Goal: Task Accomplishment & Management: Use online tool/utility

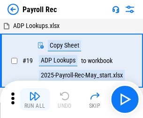
click at [35, 100] on img "button" at bounding box center [34, 96] width 11 height 11
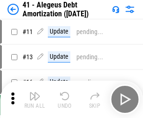
click at [35, 100] on img "button" at bounding box center [34, 96] width 11 height 11
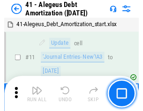
scroll to position [115, 0]
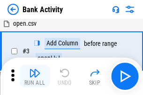
click at [35, 76] on img "button" at bounding box center [34, 72] width 11 height 11
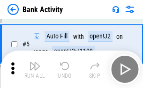
scroll to position [50, 0]
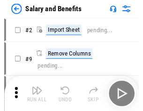
scroll to position [13, 0]
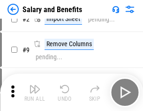
click at [35, 93] on img "button" at bounding box center [34, 89] width 11 height 11
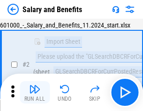
click at [35, 93] on img "button" at bounding box center [34, 89] width 11 height 11
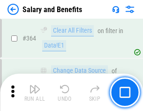
scroll to position [4401, 0]
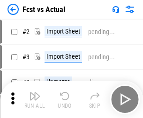
click at [35, 93] on img "button" at bounding box center [34, 96] width 11 height 11
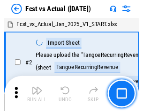
scroll to position [12, 0]
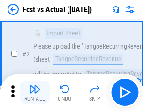
click at [35, 93] on img "button" at bounding box center [34, 89] width 11 height 11
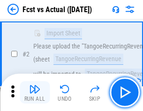
scroll to position [87, 0]
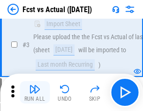
click at [35, 93] on img "button" at bounding box center [34, 89] width 11 height 11
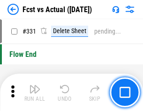
scroll to position [4474, 0]
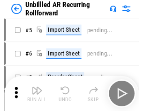
scroll to position [20, 0]
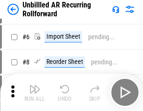
click at [35, 93] on img "button" at bounding box center [34, 89] width 11 height 11
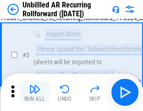
click at [35, 93] on img "button" at bounding box center [34, 89] width 11 height 11
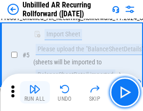
scroll to position [88, 0]
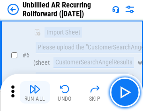
click at [35, 93] on img "button" at bounding box center [34, 89] width 11 height 11
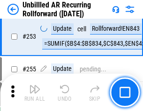
scroll to position [3174, 0]
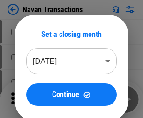
click at [35, 93] on img "button" at bounding box center [34, 96] width 11 height 11
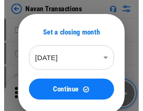
scroll to position [15, 0]
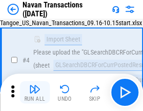
click at [35, 93] on img "button" at bounding box center [34, 89] width 11 height 11
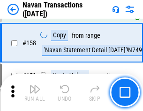
scroll to position [3030, 0]
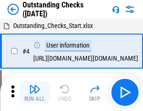
click at [35, 93] on img "button" at bounding box center [34, 89] width 11 height 11
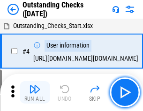
scroll to position [39, 0]
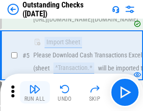
click at [35, 93] on img "button" at bounding box center [34, 89] width 11 height 11
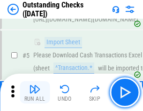
scroll to position [98, 0]
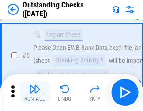
click at [35, 93] on img "button" at bounding box center [34, 89] width 11 height 11
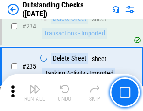
scroll to position [2838, 0]
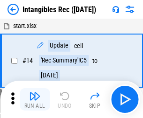
click at [35, 100] on img "button" at bounding box center [34, 96] width 11 height 11
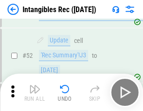
scroll to position [364, 0]
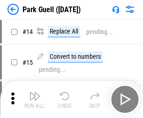
click at [35, 93] on img "button" at bounding box center [34, 96] width 11 height 11
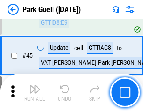
scroll to position [1169, 0]
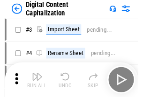
scroll to position [27, 0]
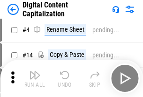
click at [35, 79] on img "button" at bounding box center [34, 75] width 11 height 11
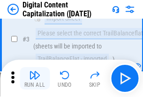
click at [35, 79] on img "button" at bounding box center [34, 75] width 11 height 11
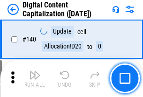
scroll to position [991, 0]
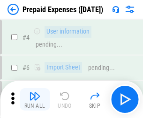
click at [35, 93] on img "button" at bounding box center [34, 96] width 11 height 11
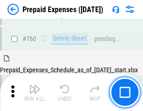
scroll to position [2590, 0]
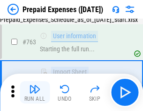
click at [35, 93] on img "button" at bounding box center [34, 89] width 11 height 11
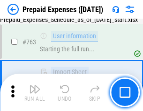
scroll to position [2645, 0]
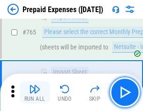
click at [35, 93] on img "button" at bounding box center [34, 89] width 11 height 11
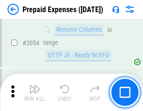
scroll to position [9769, 0]
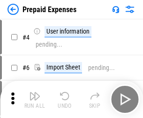
click at [35, 100] on img "button" at bounding box center [34, 96] width 11 height 11
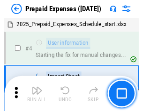
scroll to position [41, 0]
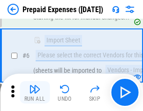
click at [35, 93] on img "button" at bounding box center [34, 89] width 11 height 11
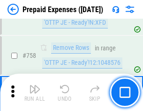
scroll to position [3330, 0]
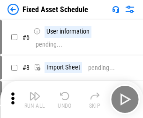
click at [35, 100] on img "button" at bounding box center [34, 96] width 11 height 11
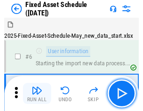
scroll to position [50, 0]
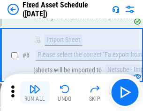
click at [35, 93] on img "button" at bounding box center [34, 89] width 11 height 11
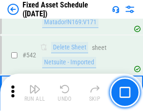
scroll to position [3332, 0]
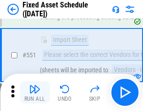
click at [35, 93] on img "button" at bounding box center [34, 89] width 11 height 11
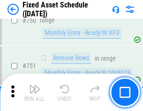
scroll to position [4556, 0]
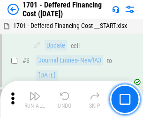
scroll to position [112, 0]
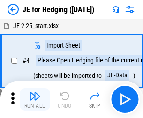
click at [35, 93] on img "button" at bounding box center [34, 96] width 11 height 11
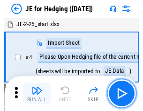
scroll to position [1, 0]
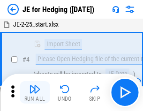
click at [35, 93] on img "button" at bounding box center [34, 89] width 11 height 11
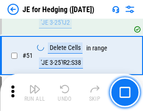
scroll to position [605, 0]
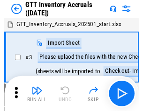
scroll to position [1, 0]
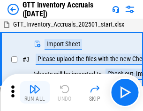
click at [35, 93] on img "button" at bounding box center [34, 89] width 11 height 11
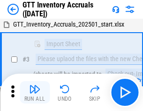
click at [35, 93] on img "button" at bounding box center [34, 89] width 11 height 11
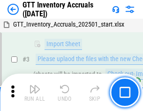
scroll to position [60, 0]
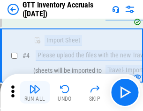
click at [35, 93] on img "button" at bounding box center [34, 89] width 11 height 11
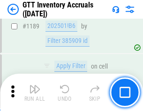
scroll to position [7632, 0]
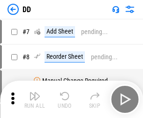
click at [35, 100] on img "button" at bounding box center [34, 96] width 11 height 11
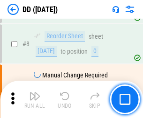
scroll to position [90, 0]
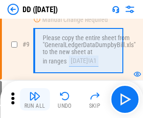
click at [35, 100] on img "button" at bounding box center [34, 96] width 11 height 11
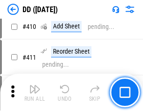
scroll to position [4181, 0]
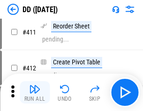
click at [35, 93] on img "button" at bounding box center [34, 89] width 11 height 11
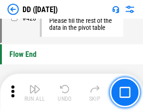
scroll to position [4473, 0]
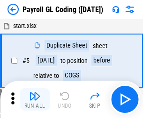
click at [35, 100] on img "button" at bounding box center [34, 96] width 11 height 11
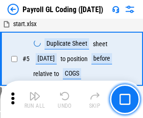
scroll to position [112, 0]
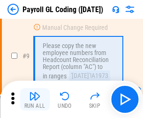
click at [35, 100] on img "button" at bounding box center [34, 96] width 11 height 11
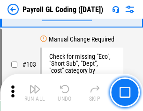
scroll to position [2193, 0]
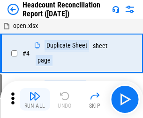
click at [35, 100] on img "button" at bounding box center [34, 96] width 11 height 11
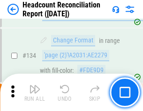
scroll to position [1123, 0]
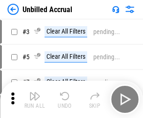
click at [35, 100] on img "button" at bounding box center [34, 96] width 11 height 11
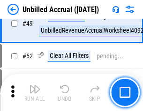
scroll to position [848, 0]
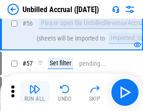
click at [35, 93] on img "button" at bounding box center [34, 89] width 11 height 11
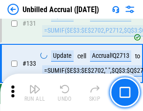
scroll to position [2784, 0]
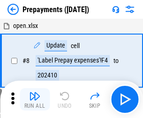
click at [35, 100] on img "button" at bounding box center [34, 96] width 11 height 11
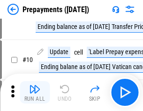
scroll to position [58, 0]
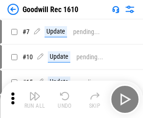
click at [35, 100] on img "button" at bounding box center [34, 96] width 11 height 11
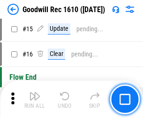
scroll to position [160, 0]
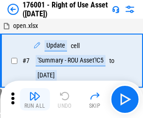
click at [35, 100] on img "button" at bounding box center [34, 96] width 11 height 11
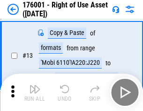
scroll to position [60, 0]
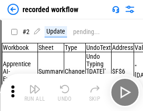
click at [35, 93] on img "button" at bounding box center [34, 89] width 11 height 11
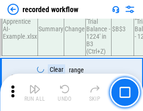
scroll to position [2921, 0]
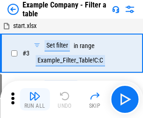
click at [35, 100] on img "button" at bounding box center [34, 96] width 11 height 11
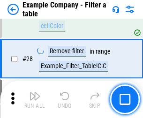
scroll to position [855, 0]
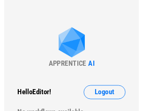
scroll to position [14, 0]
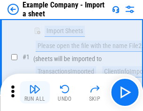
click at [35, 93] on img "button" at bounding box center [34, 89] width 11 height 11
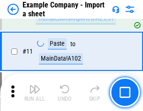
scroll to position [207, 0]
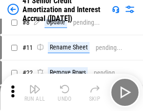
click at [35, 93] on img "button" at bounding box center [34, 89] width 11 height 11
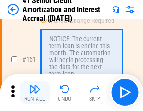
click at [35, 93] on img "button" at bounding box center [34, 89] width 11 height 11
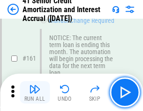
scroll to position [1000, 0]
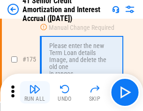
click at [35, 93] on img "button" at bounding box center [34, 89] width 11 height 11
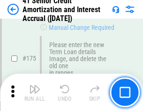
scroll to position [1094, 0]
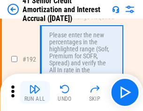
click at [35, 93] on img "button" at bounding box center [34, 89] width 11 height 11
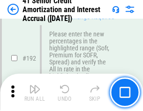
scroll to position [1193, 0]
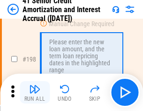
click at [35, 93] on img "button" at bounding box center [34, 89] width 11 height 11
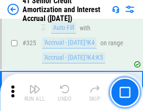
scroll to position [2387, 0]
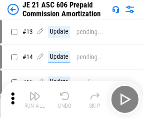
click at [35, 93] on img "button" at bounding box center [34, 96] width 11 height 11
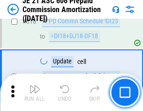
scroll to position [1745, 0]
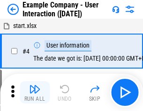
click at [35, 93] on img "button" at bounding box center [34, 89] width 11 height 11
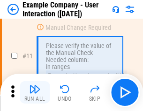
click at [35, 93] on img "button" at bounding box center [34, 89] width 11 height 11
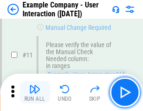
scroll to position [202, 0]
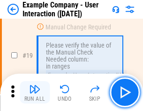
click at [35, 93] on img "button" at bounding box center [34, 89] width 11 height 11
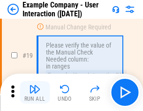
click at [35, 93] on img "button" at bounding box center [34, 89] width 11 height 11
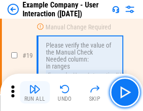
click at [35, 93] on img "button" at bounding box center [34, 89] width 11 height 11
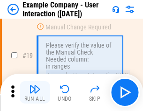
click at [35, 93] on img "button" at bounding box center [34, 89] width 11 height 11
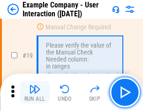
click at [35, 93] on img "button" at bounding box center [34, 89] width 11 height 11
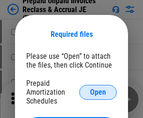
click at [98, 92] on span "Open" at bounding box center [98, 92] width 16 height 7
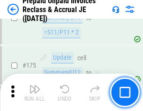
scroll to position [1262, 0]
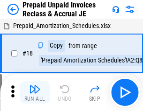
click at [35, 93] on img "button" at bounding box center [34, 89] width 11 height 11
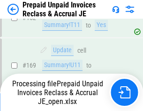
scroll to position [813, 0]
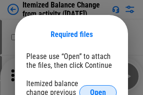
click at [98, 89] on span "Open" at bounding box center [98, 92] width 16 height 7
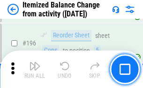
scroll to position [1799, 0]
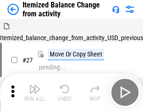
scroll to position [14, 0]
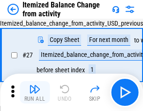
click at [35, 93] on img "button" at bounding box center [34, 89] width 11 height 11
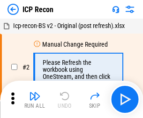
scroll to position [4, 0]
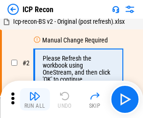
click at [35, 100] on img "button" at bounding box center [34, 96] width 11 height 11
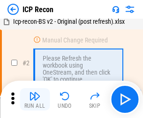
click at [35, 100] on img "button" at bounding box center [34, 96] width 11 height 11
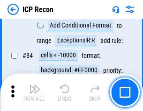
scroll to position [916, 0]
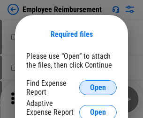
click at [98, 88] on span "Open" at bounding box center [98, 87] width 16 height 7
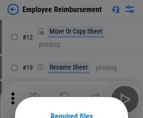
scroll to position [82, 0]
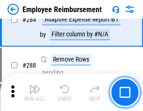
scroll to position [2540, 0]
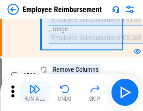
click at [35, 93] on img "button" at bounding box center [34, 89] width 11 height 11
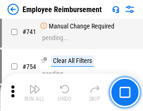
scroll to position [6557, 0]
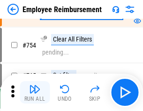
click at [35, 93] on img "button" at bounding box center [34, 89] width 11 height 11
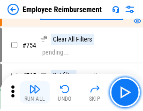
click at [35, 93] on img "button" at bounding box center [34, 89] width 11 height 11
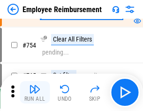
click at [35, 93] on img "button" at bounding box center [34, 89] width 11 height 11
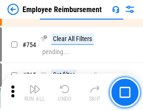
click at [35, 93] on img "button" at bounding box center [34, 89] width 11 height 11
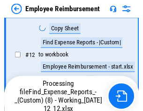
scroll to position [190, 0]
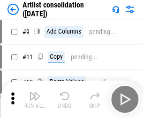
click at [35, 100] on img "button" at bounding box center [34, 96] width 11 height 11
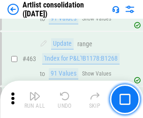
scroll to position [4092, 0]
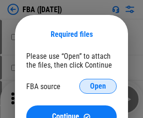
click at [98, 86] on span "Open" at bounding box center [98, 86] width 16 height 7
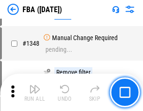
scroll to position [9887, 0]
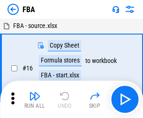
scroll to position [9, 0]
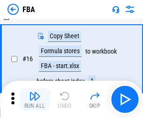
click at [35, 100] on img "button" at bounding box center [34, 96] width 11 height 11
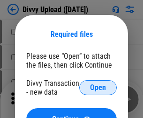
click at [98, 88] on span "Open" at bounding box center [98, 87] width 16 height 7
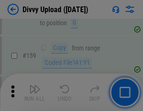
scroll to position [968, 0]
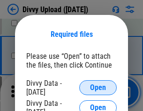
click at [98, 88] on span "Open" at bounding box center [98, 87] width 16 height 7
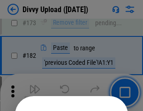
scroll to position [1049, 0]
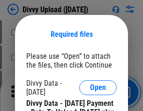
scroll to position [1587, 0]
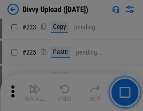
scroll to position [1865, 0]
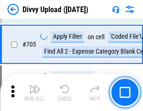
scroll to position [6393, 0]
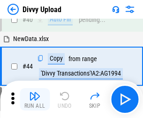
click at [35, 100] on img "button" at bounding box center [34, 96] width 11 height 11
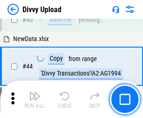
scroll to position [103, 0]
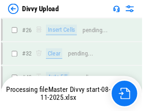
scroll to position [968, 0]
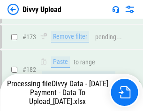
scroll to position [1053, 0]
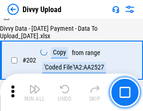
scroll to position [1512, 0]
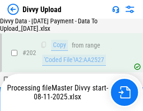
scroll to position [1512, 0]
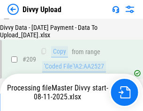
scroll to position [1718, 0]
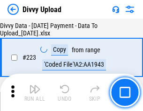
scroll to position [2130, 0]
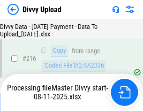
scroll to position [1932, 0]
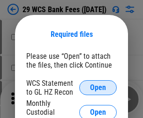
click at [98, 88] on span "Open" at bounding box center [98, 87] width 16 height 7
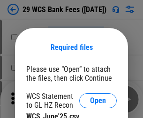
scroll to position [13, 0]
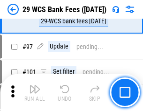
scroll to position [911, 0]
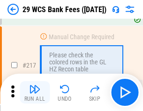
click at [35, 93] on img "button" at bounding box center [34, 89] width 11 height 11
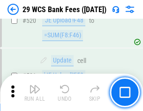
scroll to position [4823, 0]
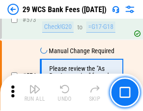
click at [35, 93] on img "button" at bounding box center [34, 89] width 11 height 11
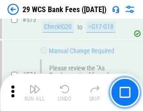
scroll to position [5175, 0]
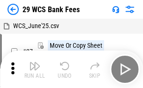
scroll to position [17, 0]
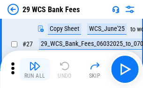
click at [35, 69] on img "button" at bounding box center [34, 65] width 11 height 11
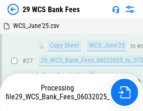
scroll to position [186, 0]
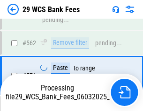
scroll to position [5165, 0]
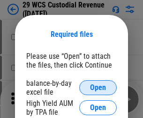
click at [98, 88] on span "Open" at bounding box center [98, 87] width 16 height 7
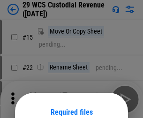
scroll to position [78, 0]
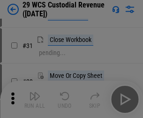
scroll to position [200, 0]
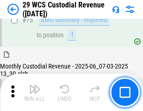
scroll to position [976, 0]
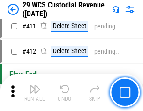
click at [35, 93] on img "button" at bounding box center [34, 89] width 11 height 11
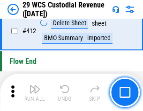
scroll to position [4463, 0]
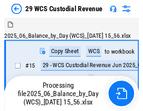
scroll to position [22, 0]
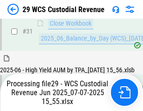
scroll to position [480, 0]
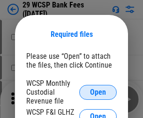
click at [98, 92] on span "Open" at bounding box center [98, 92] width 16 height 7
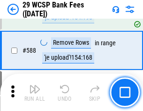
scroll to position [3679, 0]
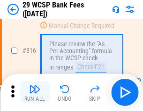
click at [35, 93] on img "button" at bounding box center [34, 89] width 11 height 11
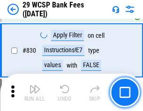
scroll to position [5930, 0]
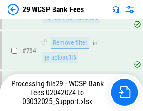
scroll to position [5618, 0]
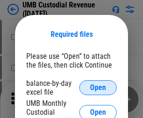
click at [98, 88] on span "Open" at bounding box center [98, 87] width 16 height 7
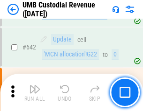
scroll to position [4840, 0]
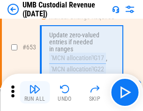
click at [35, 93] on img "button" at bounding box center [34, 89] width 11 height 11
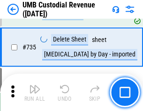
scroll to position [5715, 0]
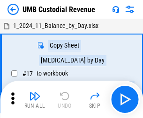
scroll to position [7, 0]
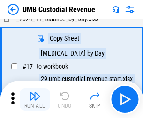
click at [35, 100] on img "button" at bounding box center [34, 96] width 11 height 11
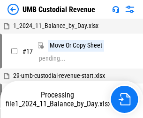
scroll to position [7, 0]
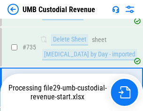
scroll to position [5693, 0]
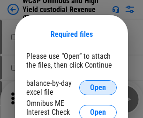
click at [98, 88] on span "Open" at bounding box center [98, 87] width 16 height 7
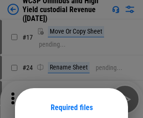
scroll to position [73, 0]
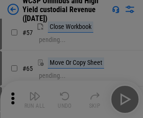
scroll to position [407, 0]
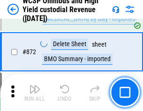
scroll to position [7910, 0]
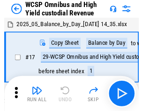
scroll to position [5, 0]
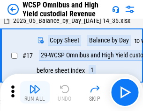
click at [35, 93] on img "button" at bounding box center [34, 89] width 11 height 11
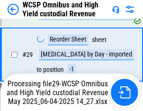
scroll to position [194, 0]
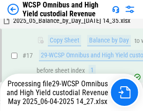
scroll to position [194, 0]
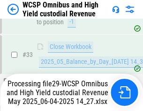
scroll to position [463, 0]
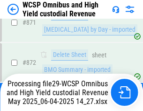
scroll to position [7888, 0]
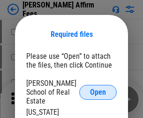
click at [98, 89] on span "Open" at bounding box center [98, 92] width 16 height 7
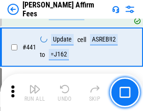
scroll to position [2150, 0]
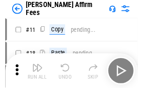
scroll to position [9, 0]
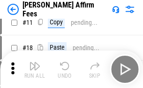
click at [35, 69] on img "button" at bounding box center [34, 65] width 11 height 11
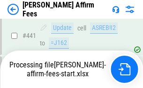
scroll to position [2451, 0]
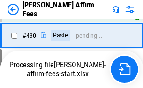
scroll to position [1923, 0]
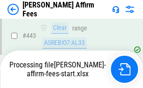
scroll to position [2451, 0]
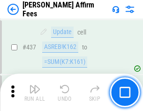
scroll to position [2439, 0]
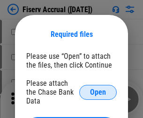
click at [98, 89] on span "Open" at bounding box center [98, 92] width 16 height 7
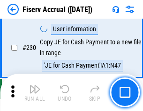
scroll to position [2961, 0]
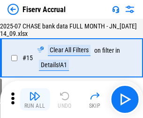
click at [35, 100] on img "button" at bounding box center [34, 96] width 11 height 11
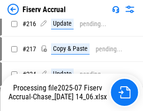
scroll to position [2951, 0]
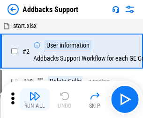
click at [35, 93] on img "button" at bounding box center [34, 96] width 11 height 11
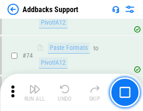
scroll to position [680, 0]
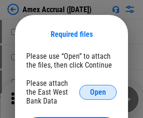
click at [98, 92] on span "Open" at bounding box center [98, 92] width 16 height 7
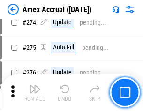
scroll to position [2317, 0]
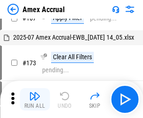
click at [35, 100] on img "button" at bounding box center [34, 96] width 11 height 11
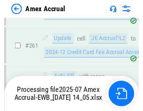
scroll to position [2482, 0]
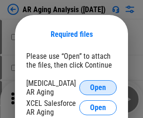
click at [98, 86] on span "Open" at bounding box center [98, 87] width 16 height 7
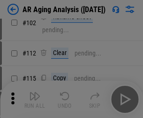
scroll to position [129, 0]
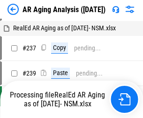
scroll to position [9, 0]
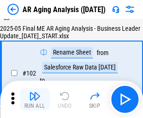
click at [35, 100] on img "button" at bounding box center [34, 96] width 11 height 11
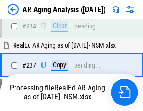
scroll to position [1449, 0]
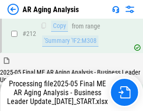
scroll to position [1438, 0]
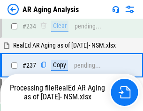
scroll to position [1477, 0]
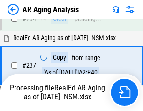
scroll to position [1477, 0]
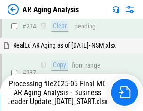
scroll to position [1438, 0]
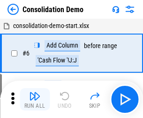
click at [35, 100] on img "button" at bounding box center [34, 96] width 11 height 11
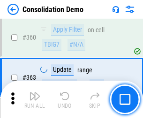
scroll to position [3132, 0]
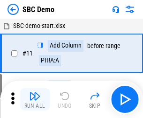
click at [35, 100] on img "button" at bounding box center [34, 96] width 11 height 11
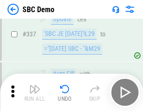
scroll to position [2458, 0]
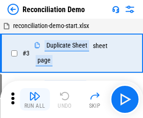
click at [35, 100] on img "button" at bounding box center [34, 96] width 11 height 11
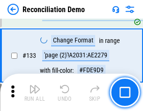
scroll to position [1110, 0]
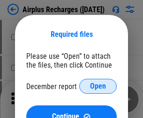
click at [98, 86] on span "Open" at bounding box center [98, 86] width 16 height 7
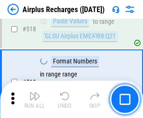
scroll to position [4022, 0]
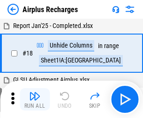
click at [35, 100] on img "button" at bounding box center [34, 96] width 11 height 11
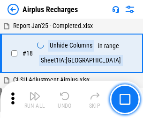
scroll to position [41, 0]
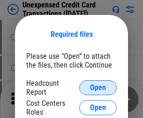
click at [98, 88] on span "Open" at bounding box center [98, 87] width 16 height 7
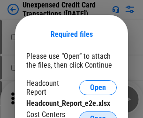
click at [98, 115] on span "Open" at bounding box center [98, 118] width 16 height 7
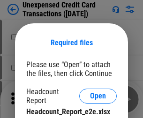
scroll to position [8, 0]
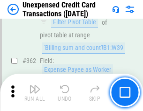
scroll to position [2403, 0]
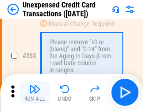
click at [35, 93] on img "button" at bounding box center [34, 89] width 11 height 11
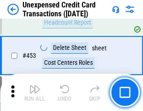
scroll to position [3187, 0]
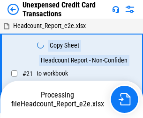
scroll to position [14, 0]
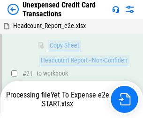
scroll to position [200, 0]
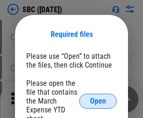
click at [98, 101] on span "Open" at bounding box center [98, 101] width 16 height 7
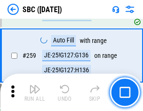
scroll to position [1826, 0]
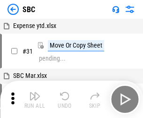
scroll to position [9, 0]
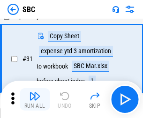
click at [35, 100] on img "button" at bounding box center [34, 96] width 11 height 11
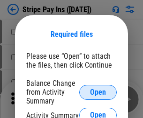
click at [98, 92] on span "Open" at bounding box center [98, 92] width 16 height 7
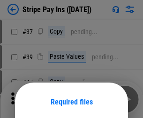
scroll to position [68, 0]
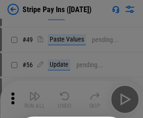
scroll to position [170, 0]
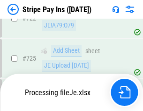
scroll to position [4921, 0]
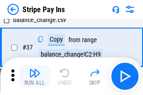
click at [35, 76] on img "button" at bounding box center [34, 72] width 11 height 11
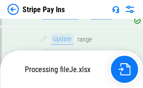
scroll to position [4901, 0]
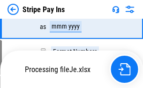
scroll to position [4901, 0]
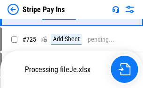
scroll to position [4901, 0]
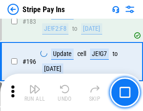
scroll to position [1265, 0]
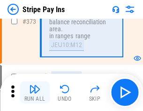
click at [35, 93] on img "button" at bounding box center [34, 89] width 11 height 11
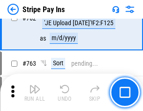
scroll to position [4889, 0]
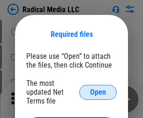
click at [98, 92] on span "Open" at bounding box center [98, 92] width 16 height 7
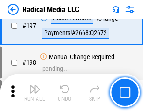
scroll to position [2162, 0]
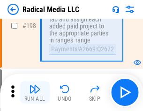
click at [35, 93] on img "button" at bounding box center [34, 89] width 11 height 11
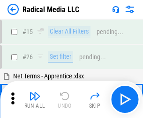
scroll to position [52, 0]
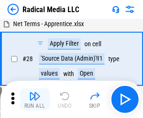
click at [35, 100] on img "button" at bounding box center [34, 96] width 11 height 11
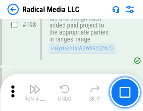
scroll to position [2343, 0]
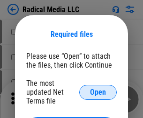
click at [98, 92] on span "Open" at bounding box center [98, 92] width 16 height 7
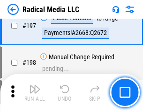
scroll to position [2162, 0]
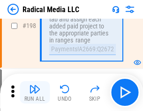
click at [35, 93] on img "button" at bounding box center [34, 89] width 11 height 11
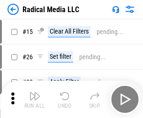
scroll to position [52, 0]
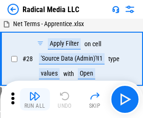
click at [35, 100] on img "button" at bounding box center [34, 96] width 11 height 11
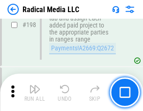
scroll to position [2343, 0]
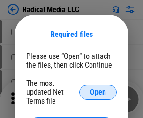
click at [98, 92] on span "Open" at bounding box center [98, 92] width 16 height 7
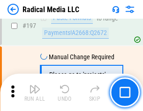
scroll to position [2162, 0]
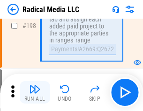
click at [35, 93] on img "button" at bounding box center [34, 89] width 11 height 11
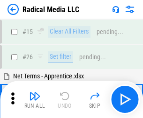
scroll to position [52, 0]
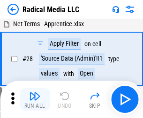
click at [35, 100] on img "button" at bounding box center [34, 96] width 11 height 11
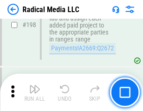
scroll to position [2343, 0]
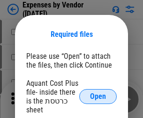
click at [98, 97] on span "Open" at bounding box center [98, 96] width 16 height 7
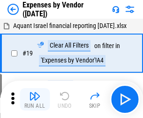
click at [35, 100] on img "button" at bounding box center [34, 96] width 11 height 11
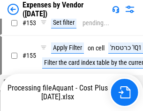
scroll to position [689, 0]
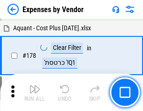
scroll to position [729, 0]
